Goal: Submit feedback/report problem: Submit feedback/report problem

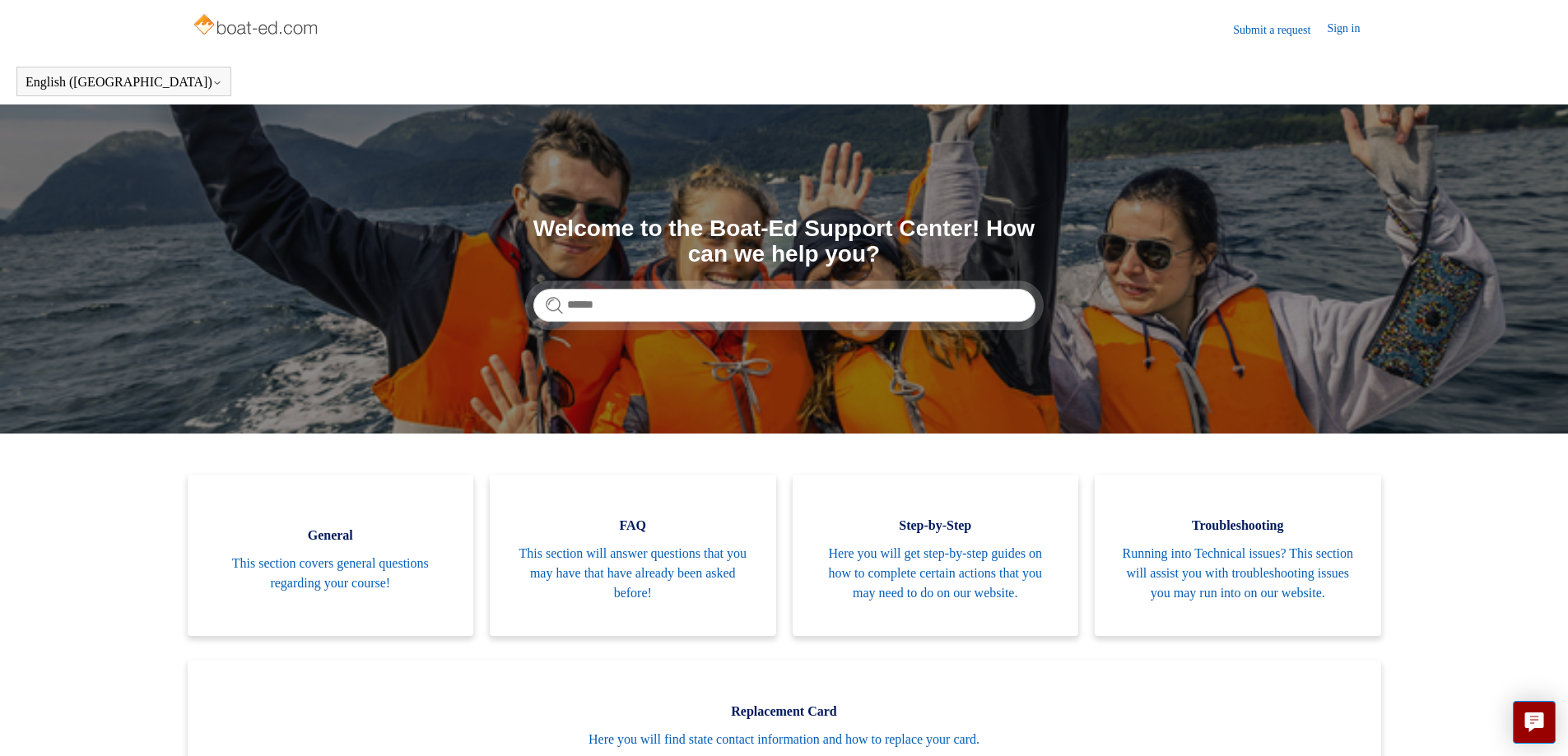
click at [1253, 31] on link "Submit a request" at bounding box center [1279, 30] width 94 height 17
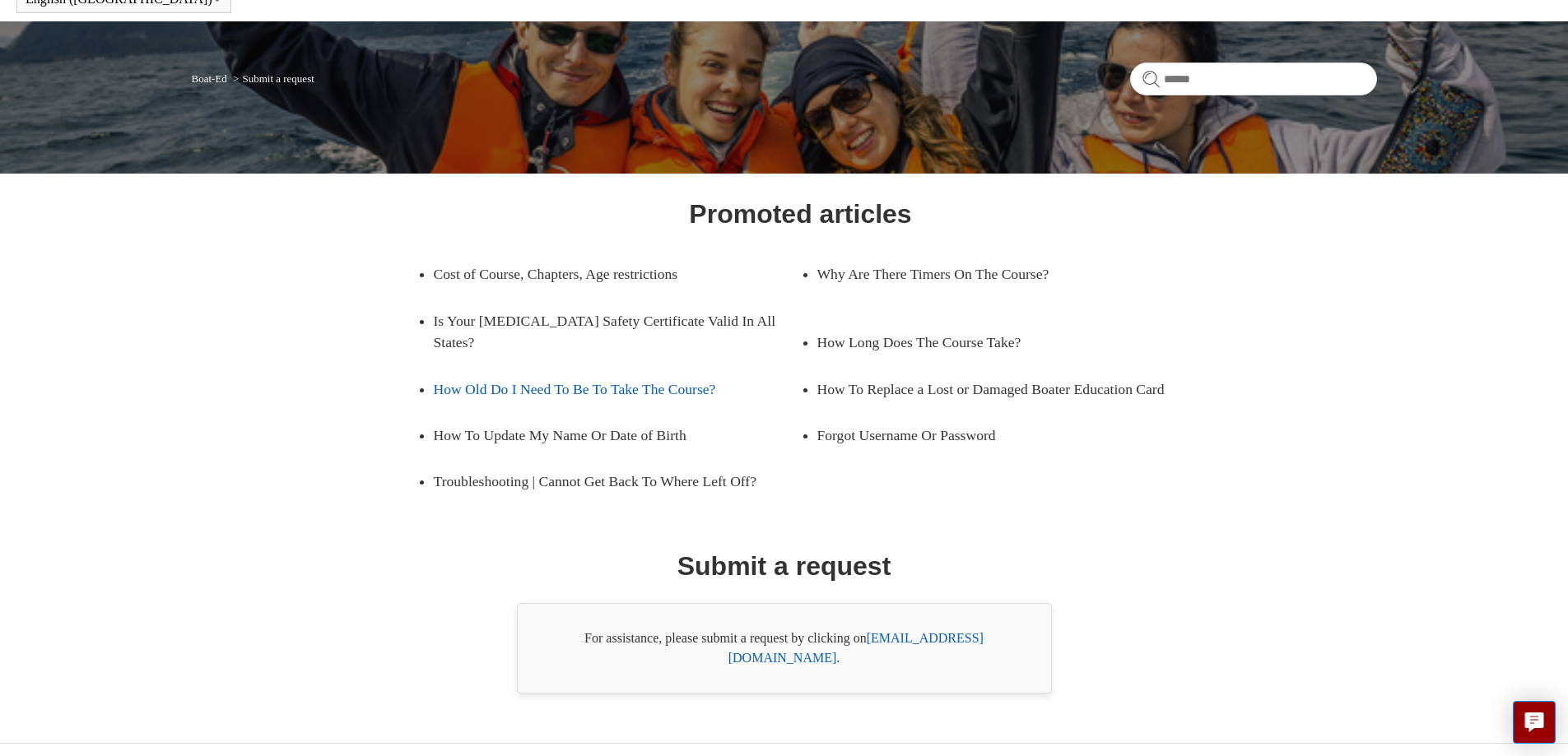
scroll to position [87, 0]
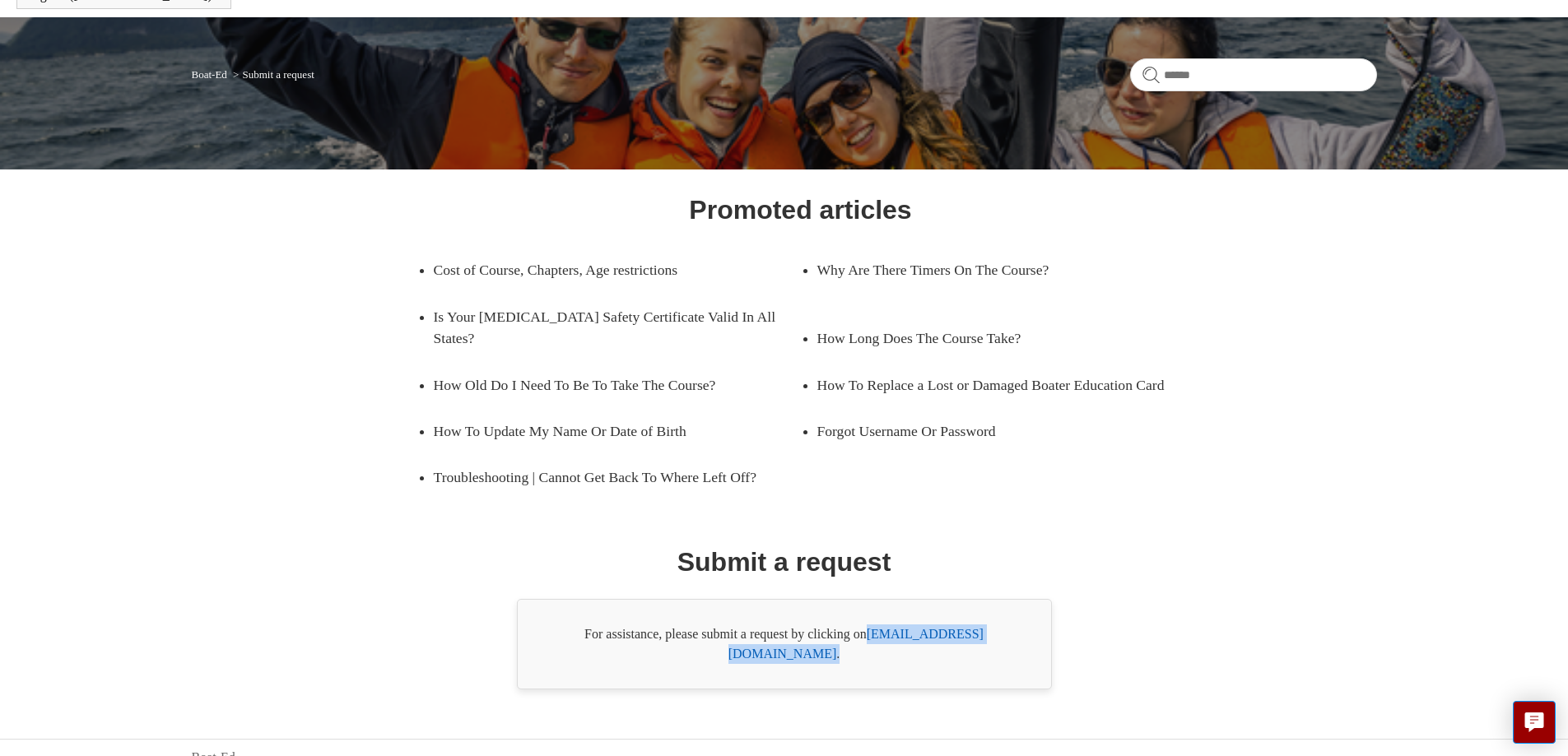
drag, startPoint x: 1013, startPoint y: 634, endPoint x: 872, endPoint y: 634, distance: 141.0
click at [872, 634] on div "For assistance, please submit a request by clicking on support@boat-ed.com ." at bounding box center [784, 644] width 535 height 90
copy div "support@boat-ed.com ."
